Goal: Task Accomplishment & Management: Manage account settings

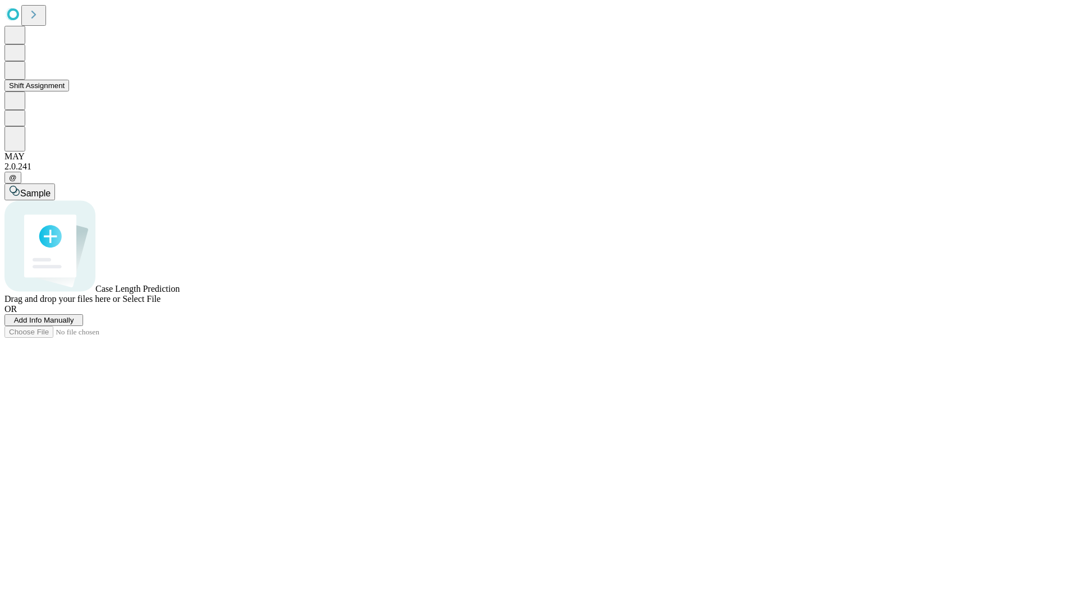
click at [69, 92] on button "Shift Assignment" at bounding box center [36, 86] width 65 height 12
